Goal: Information Seeking & Learning: Learn about a topic

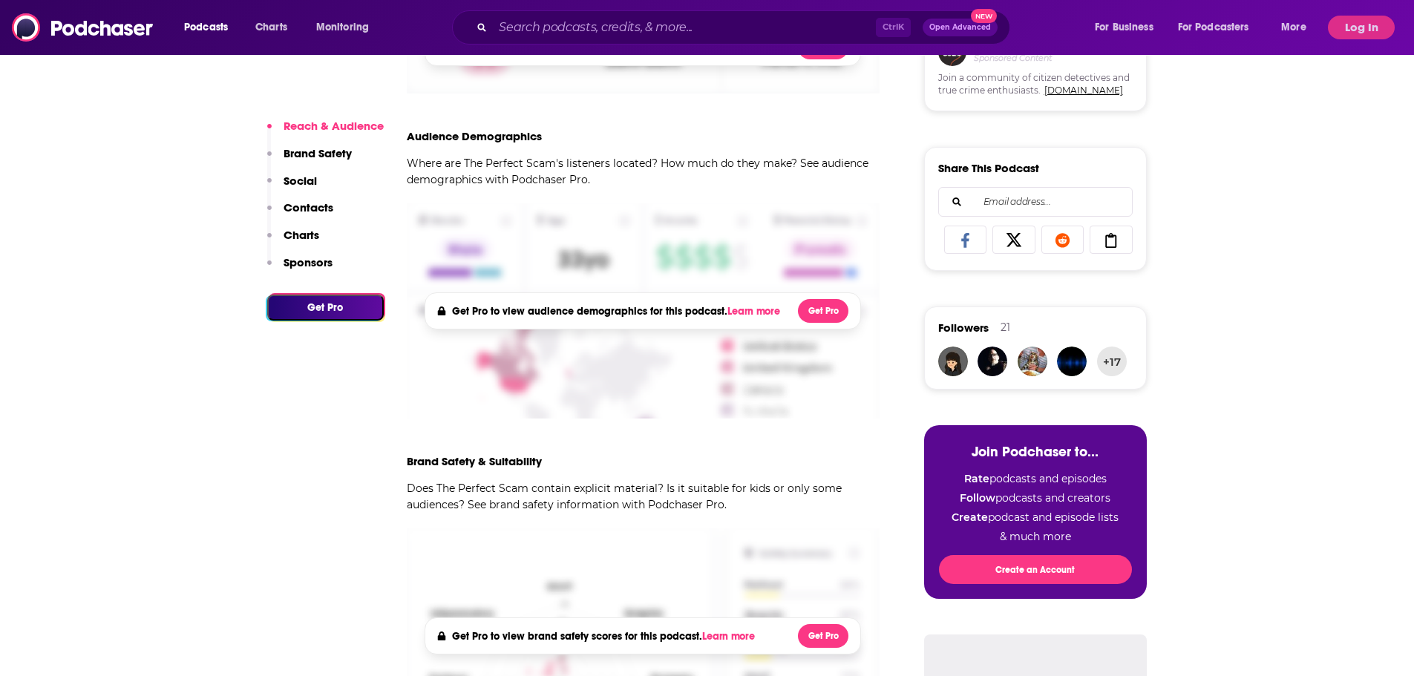
scroll to position [591, 0]
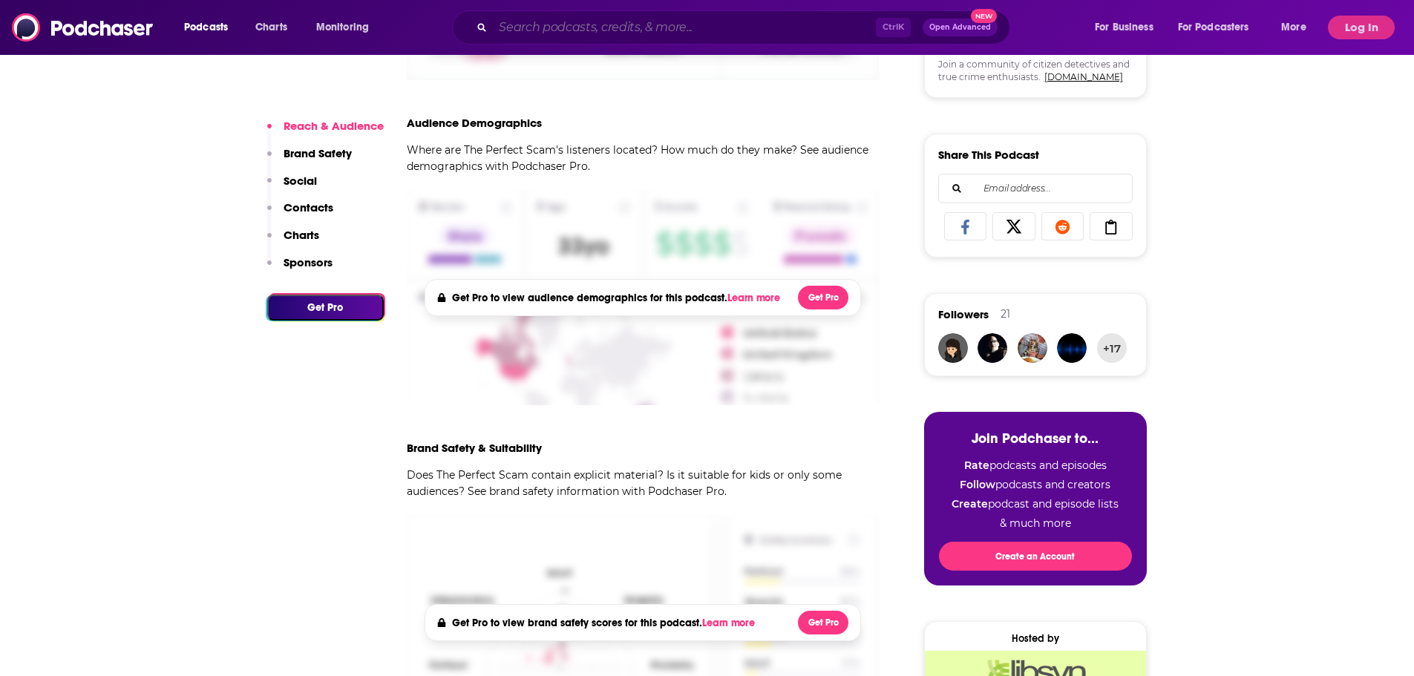
click at [540, 24] on input "Search podcasts, credits, & more..." at bounding box center [684, 28] width 383 height 24
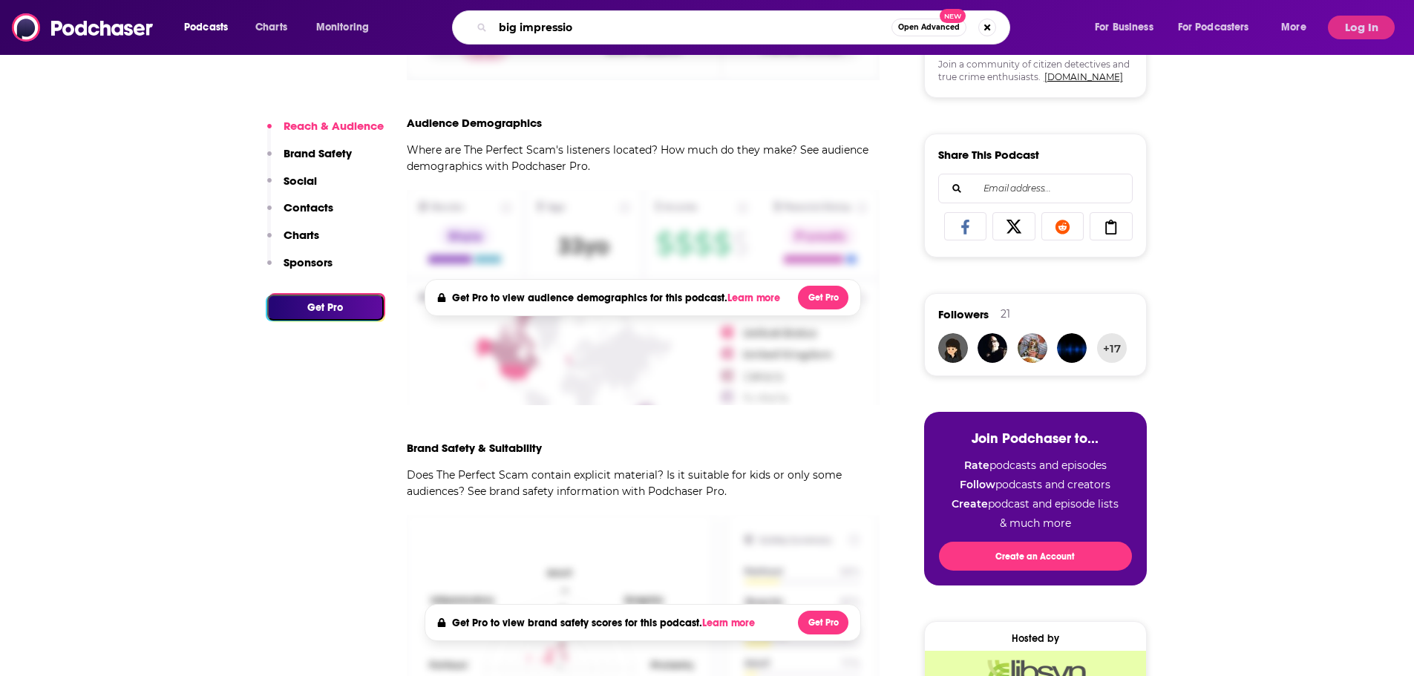
type input "big impression"
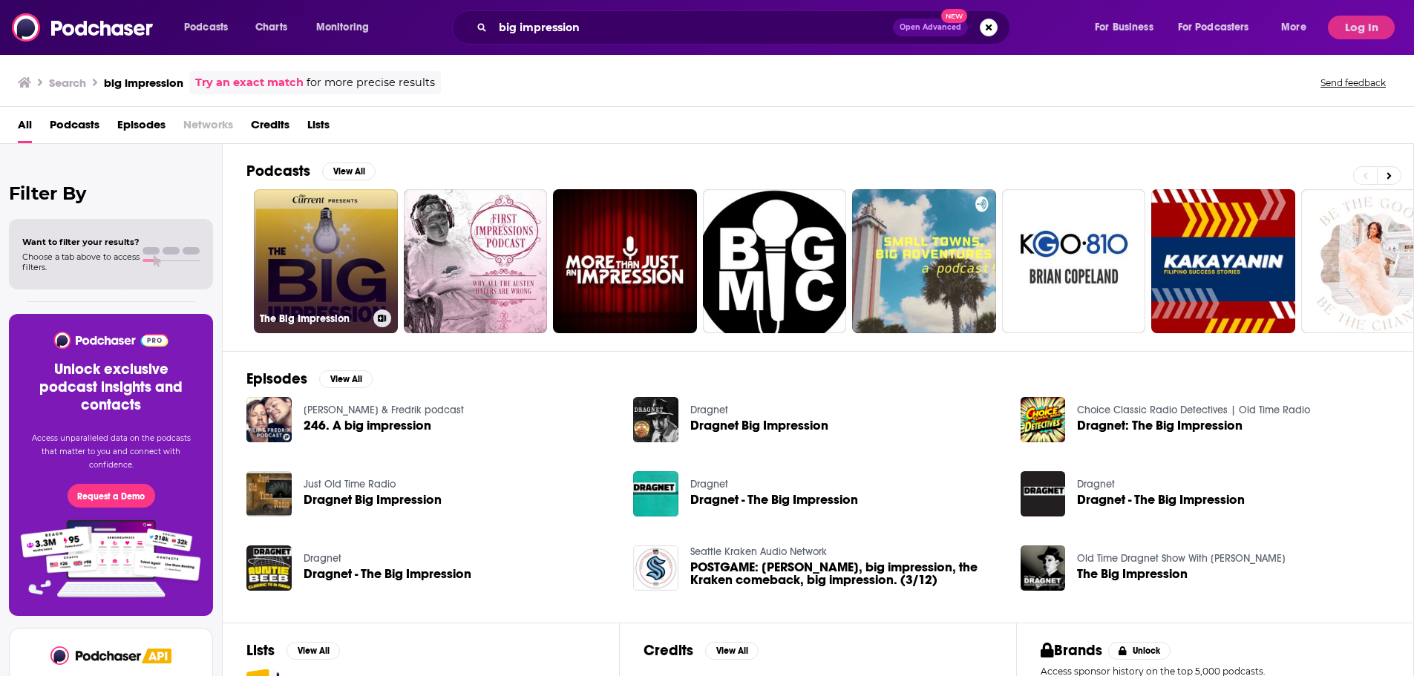
click at [347, 251] on link "The Big Impression" at bounding box center [326, 261] width 144 height 144
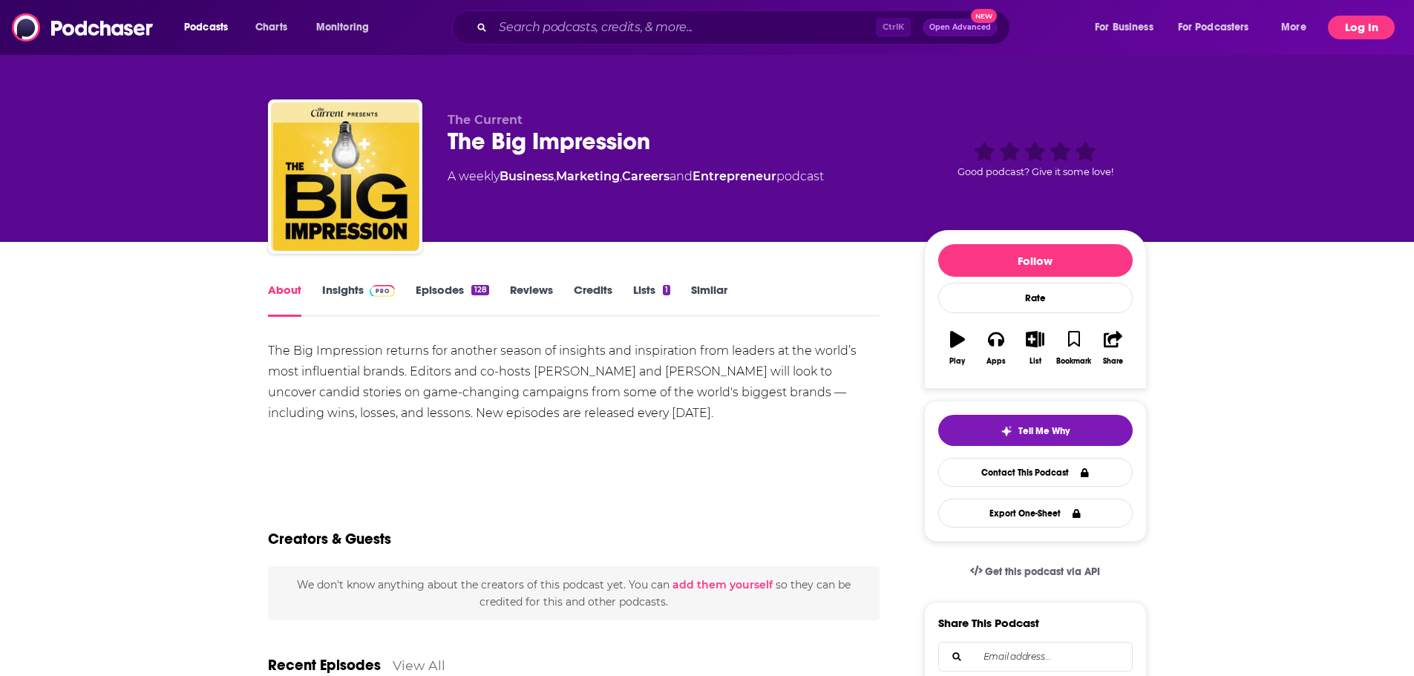
click at [1360, 30] on button "Log In" at bounding box center [1361, 28] width 67 height 24
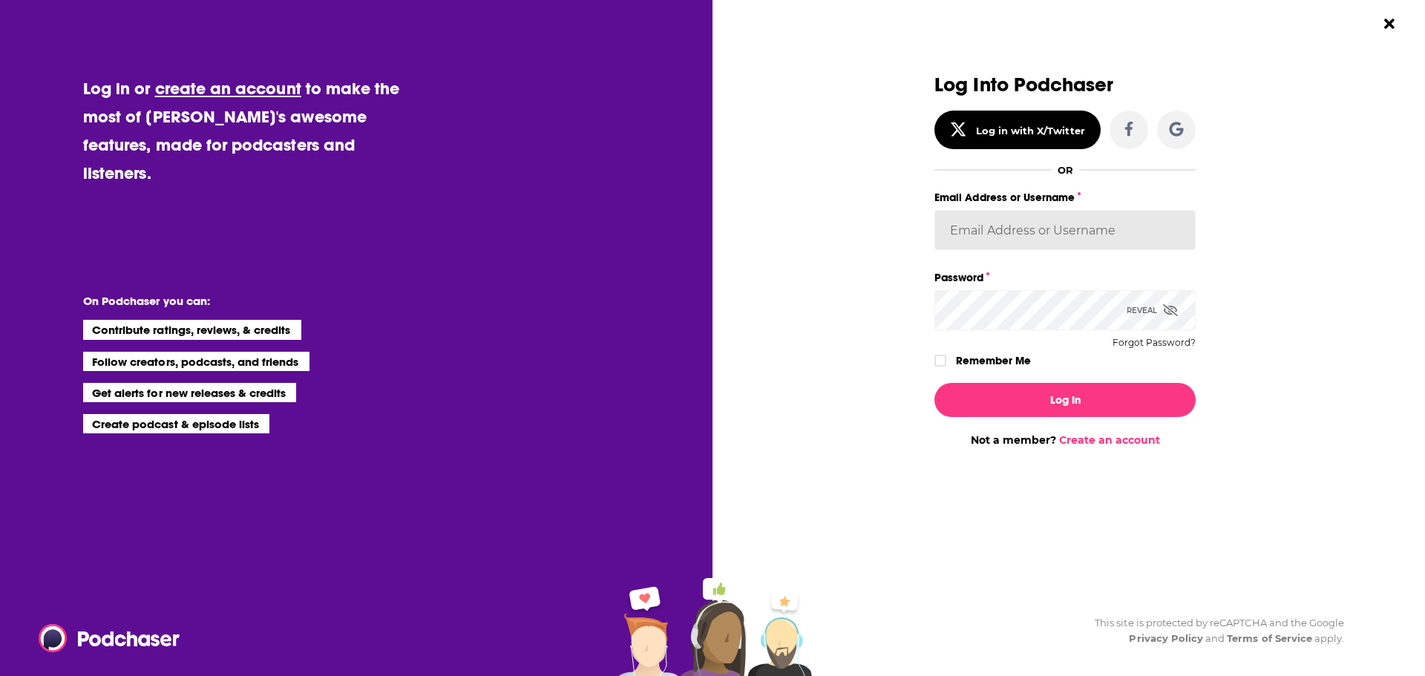
type input "kaitlin.hileman@ketchum.com"
click at [1059, 393] on button "Log In" at bounding box center [1064, 400] width 261 height 34
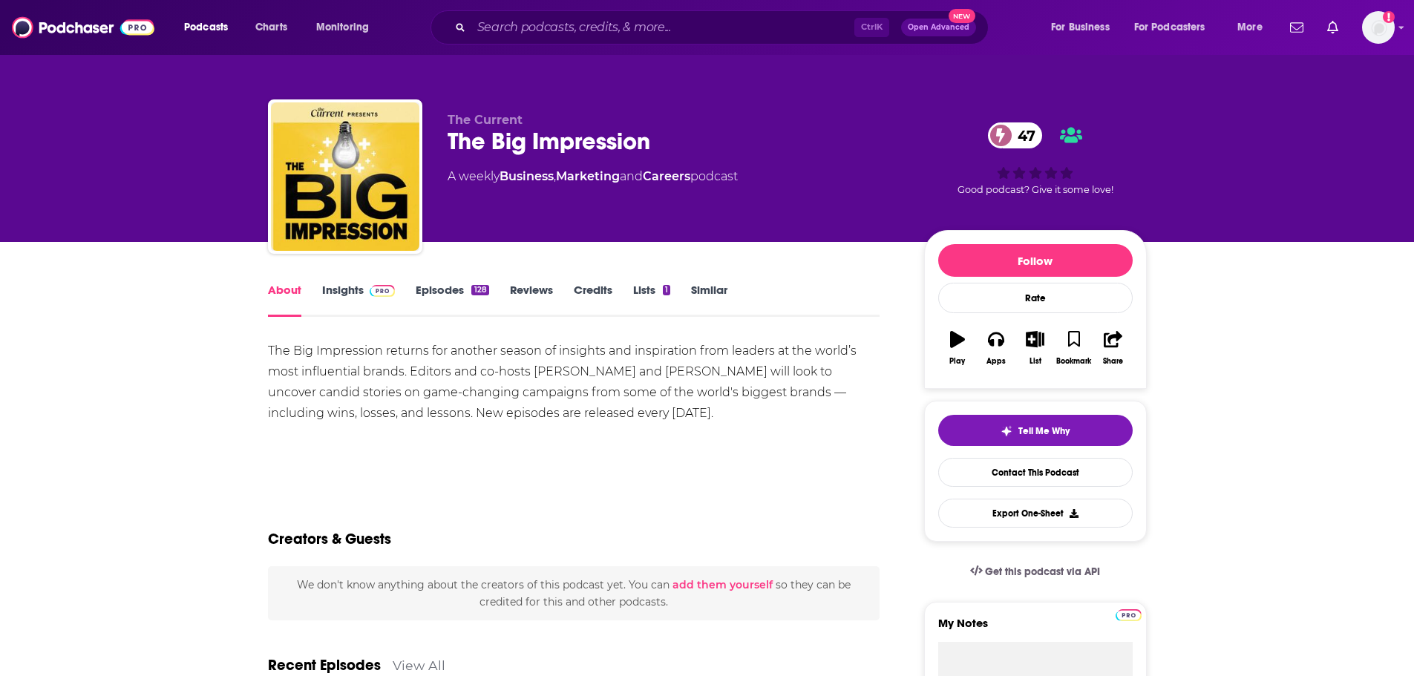
click at [345, 292] on link "Insights" at bounding box center [358, 300] width 73 height 34
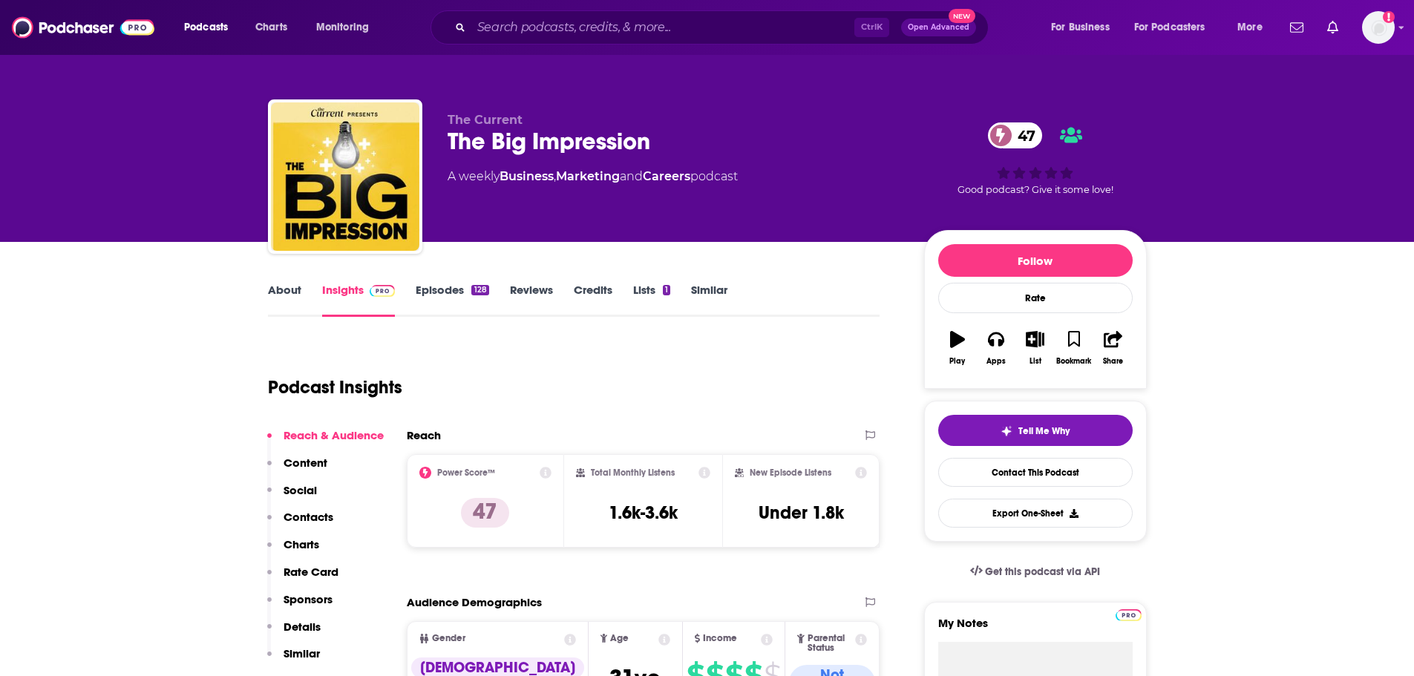
click at [283, 292] on link "About" at bounding box center [284, 300] width 33 height 34
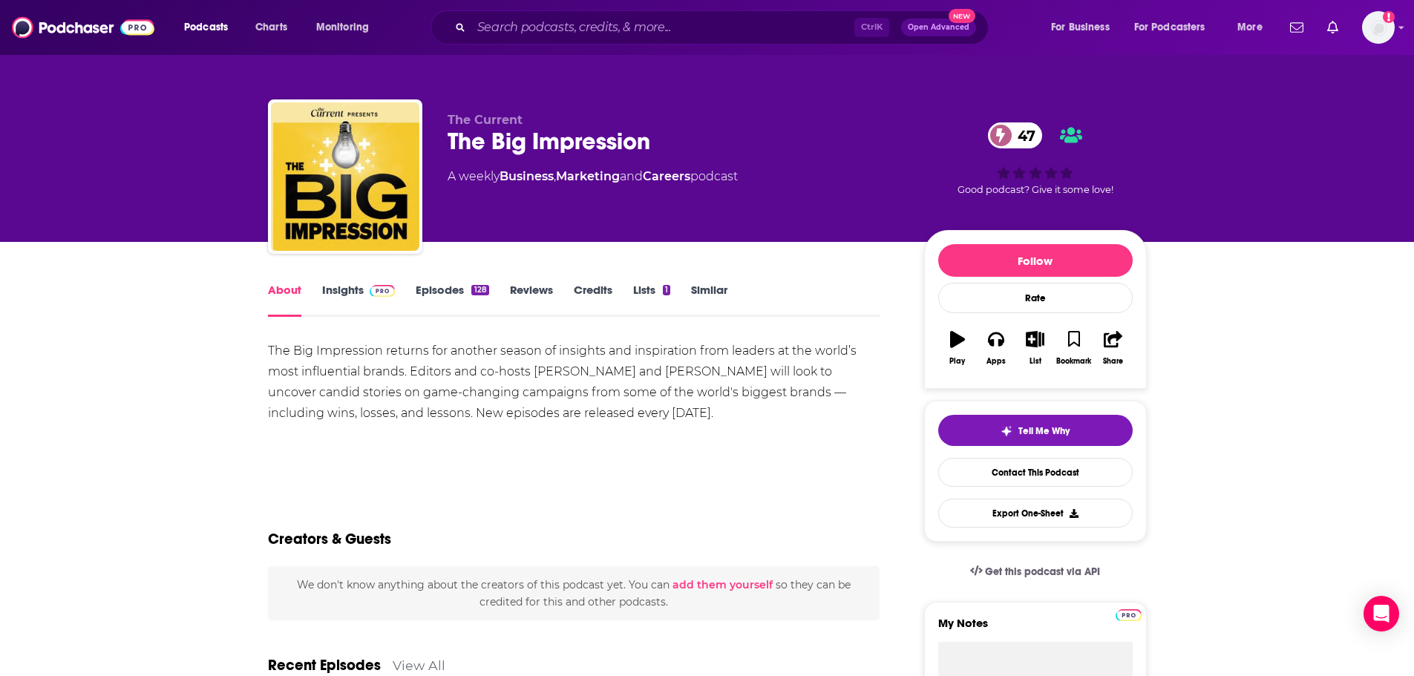
click at [573, 11] on div "Ctrl K Open Advanced New" at bounding box center [709, 27] width 558 height 34
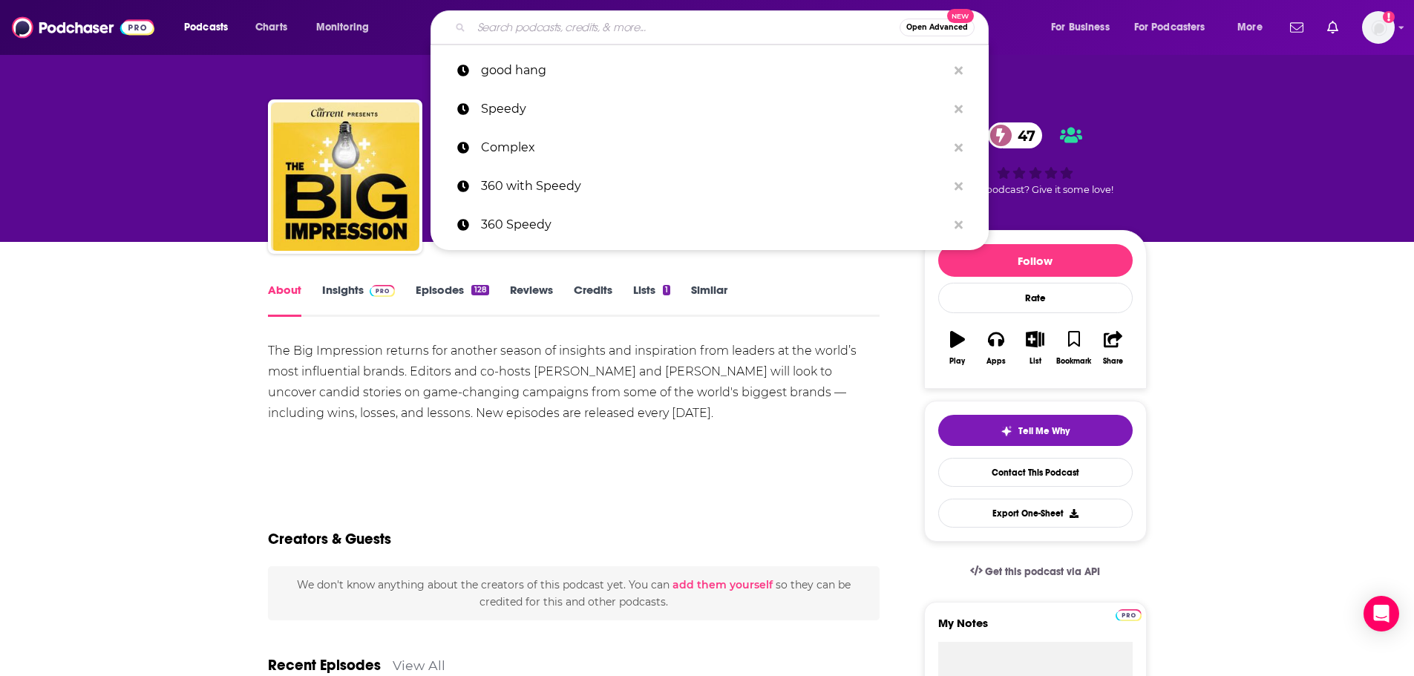
click at [557, 21] on input "Search podcasts, credits, & more..." at bounding box center [685, 28] width 428 height 24
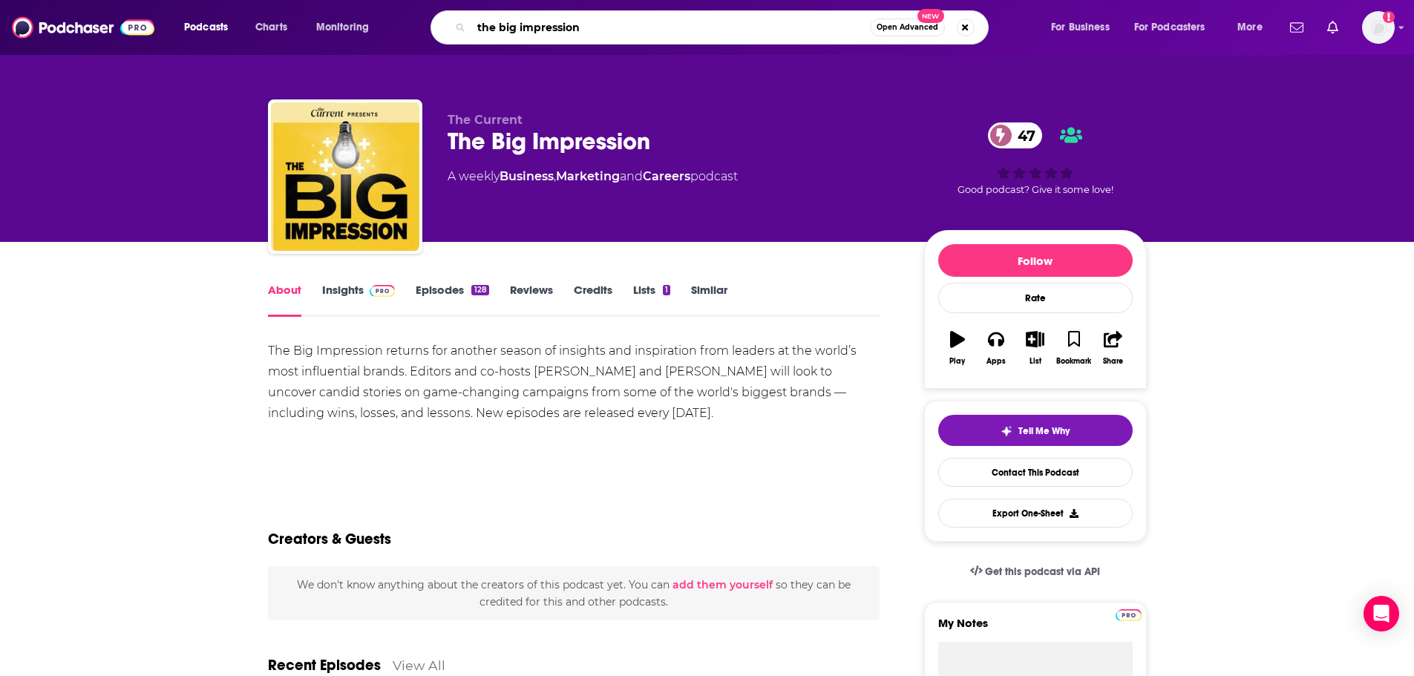
type input "the big impressions"
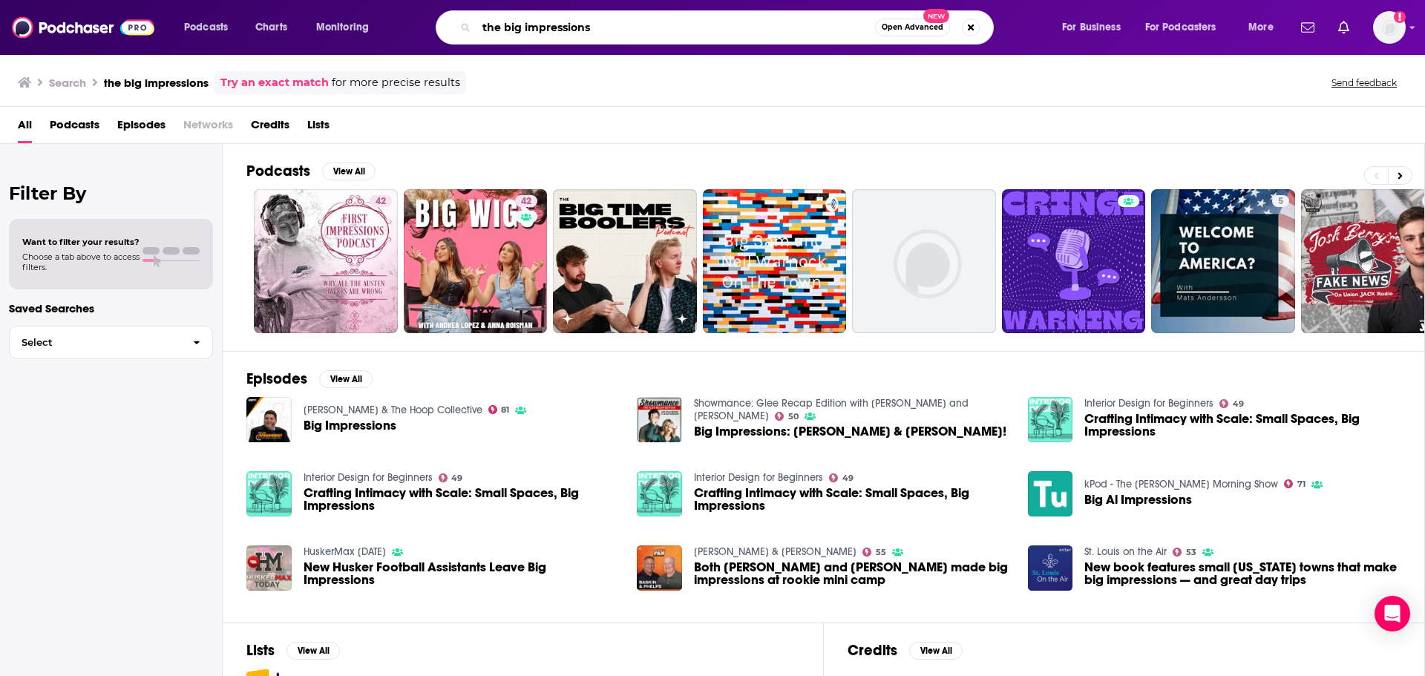
click at [620, 22] on input "the big impressions" at bounding box center [675, 28] width 399 height 24
type input "the big impression"
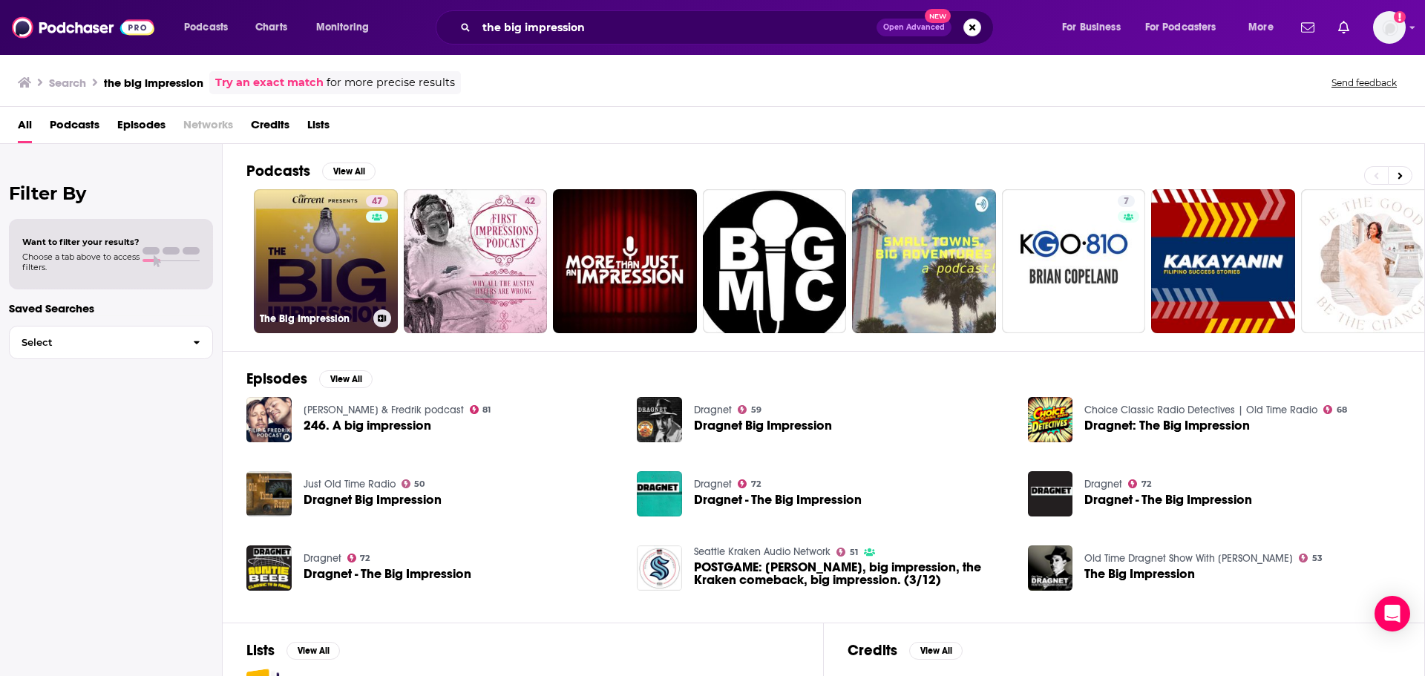
click at [314, 263] on link "47 The Big Impression" at bounding box center [326, 261] width 144 height 144
